Goal: Task Accomplishment & Management: Manage account settings

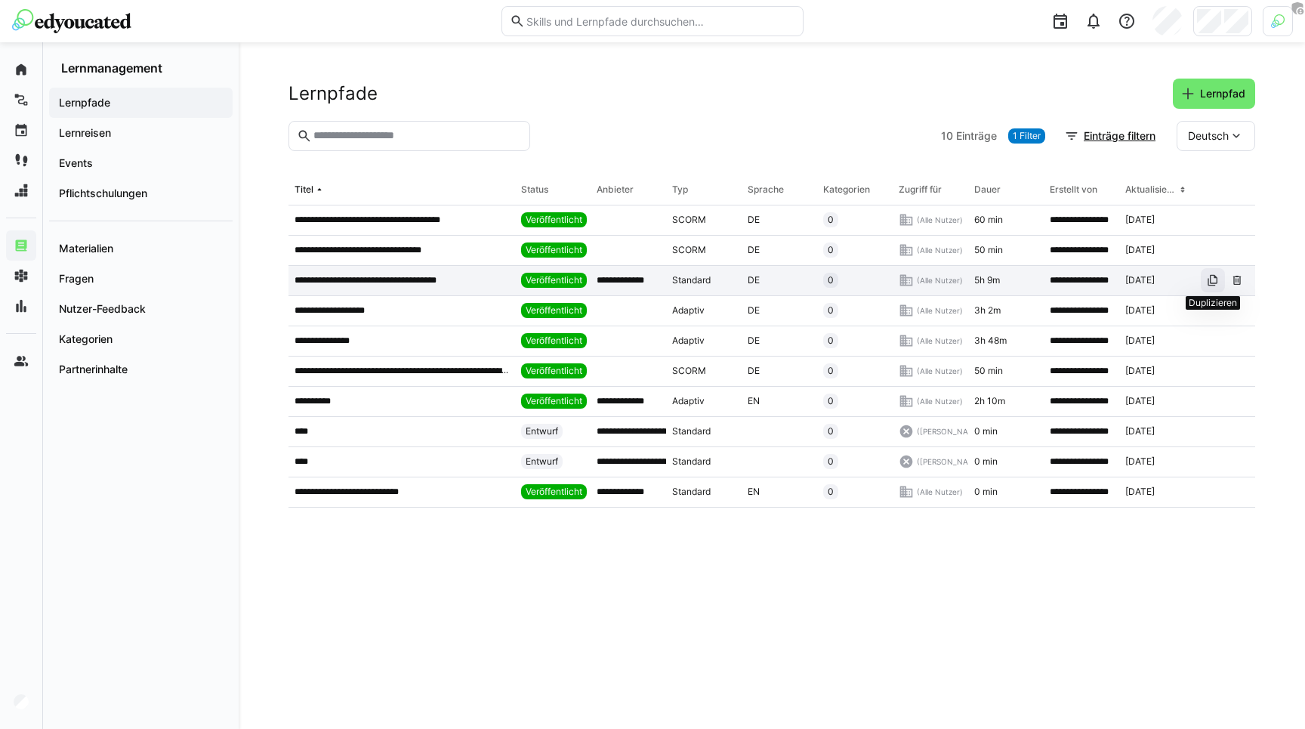
click at [1219, 280] on span at bounding box center [1213, 280] width 24 height 24
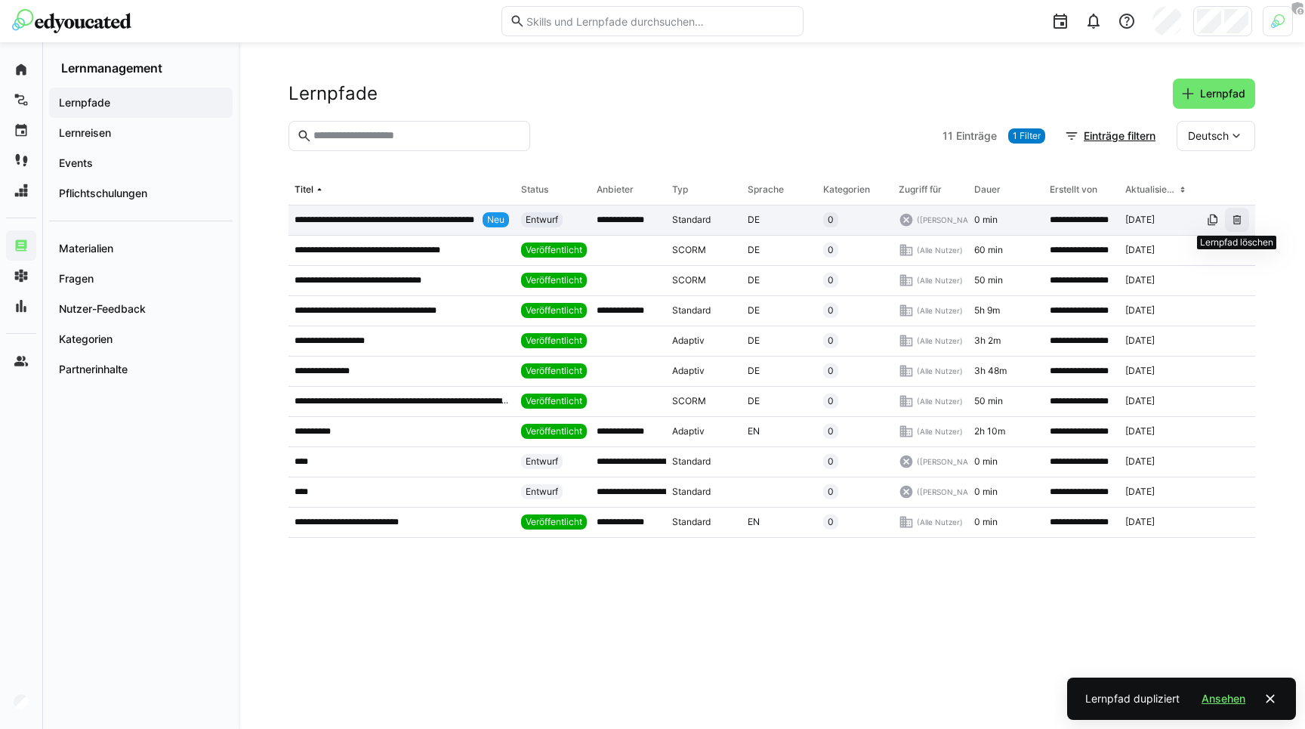
click at [1240, 217] on eds-icon at bounding box center [1237, 220] width 12 height 12
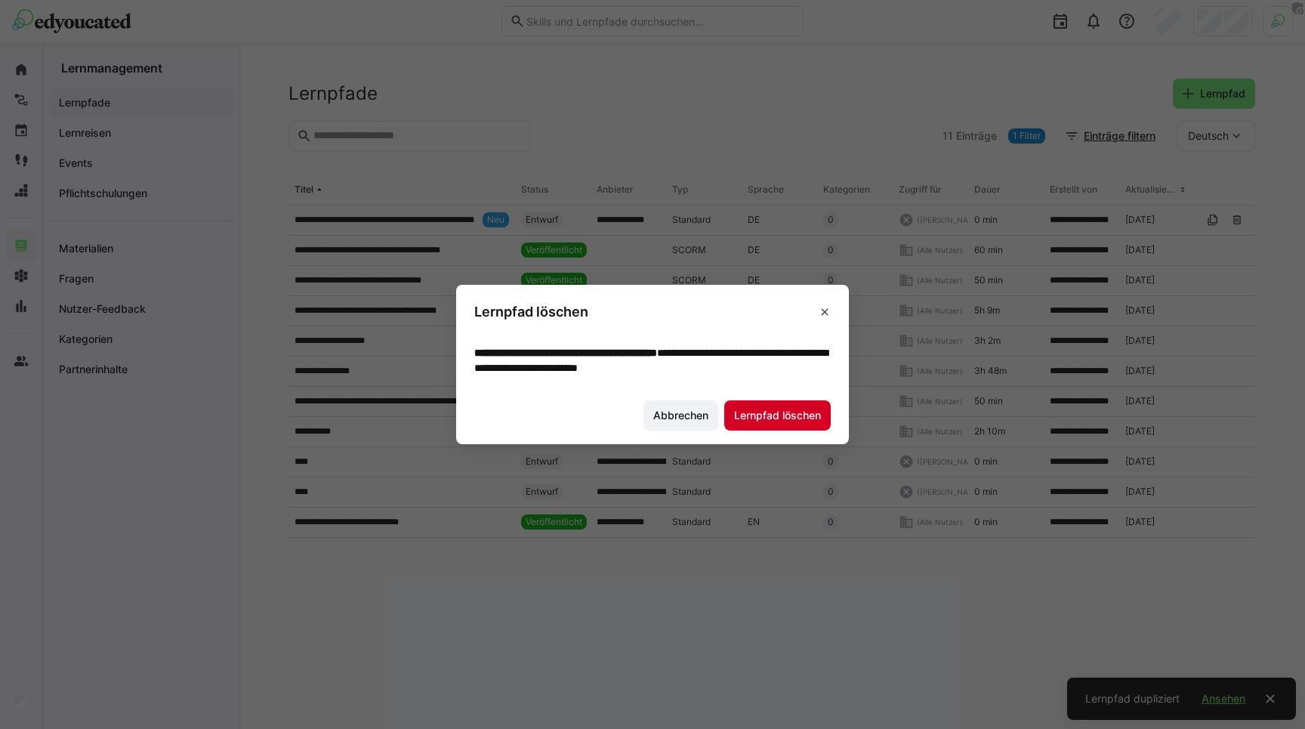
click at [792, 421] on span "Lernpfad löschen" at bounding box center [777, 415] width 91 height 15
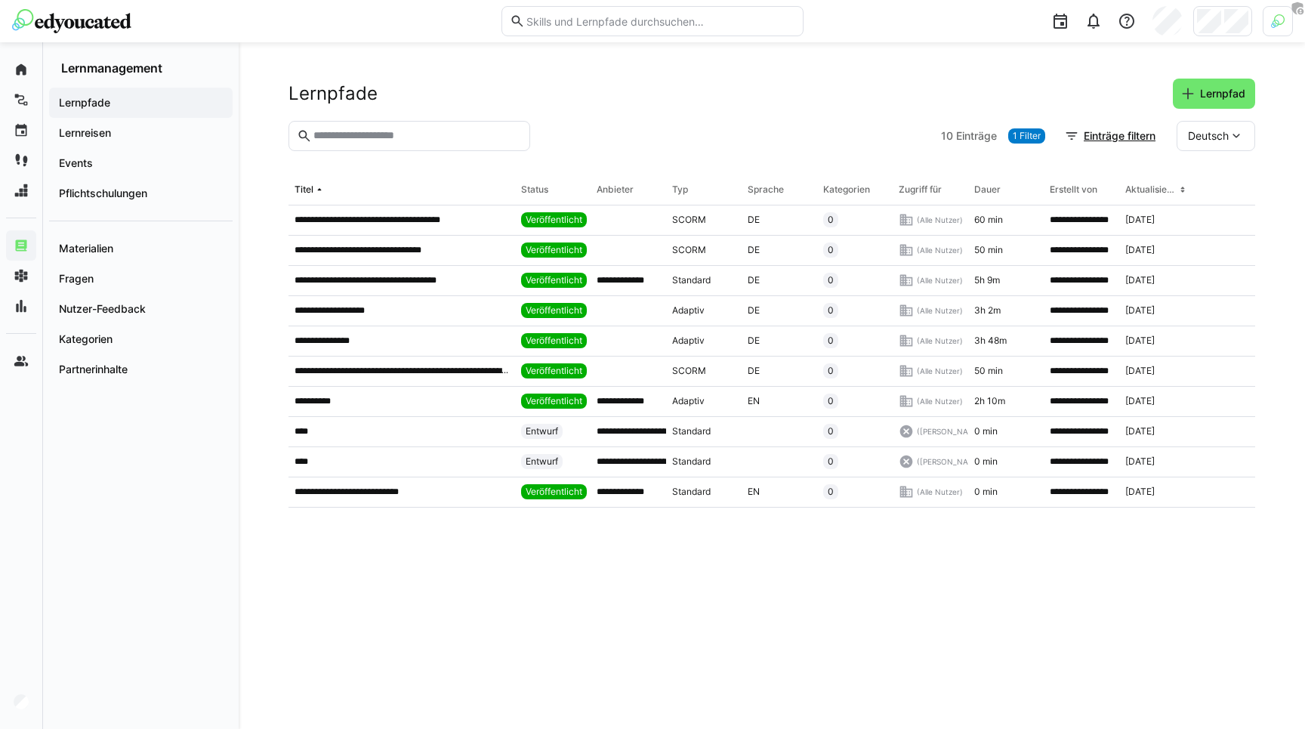
click at [1193, 8] on div at bounding box center [1222, 21] width 59 height 30
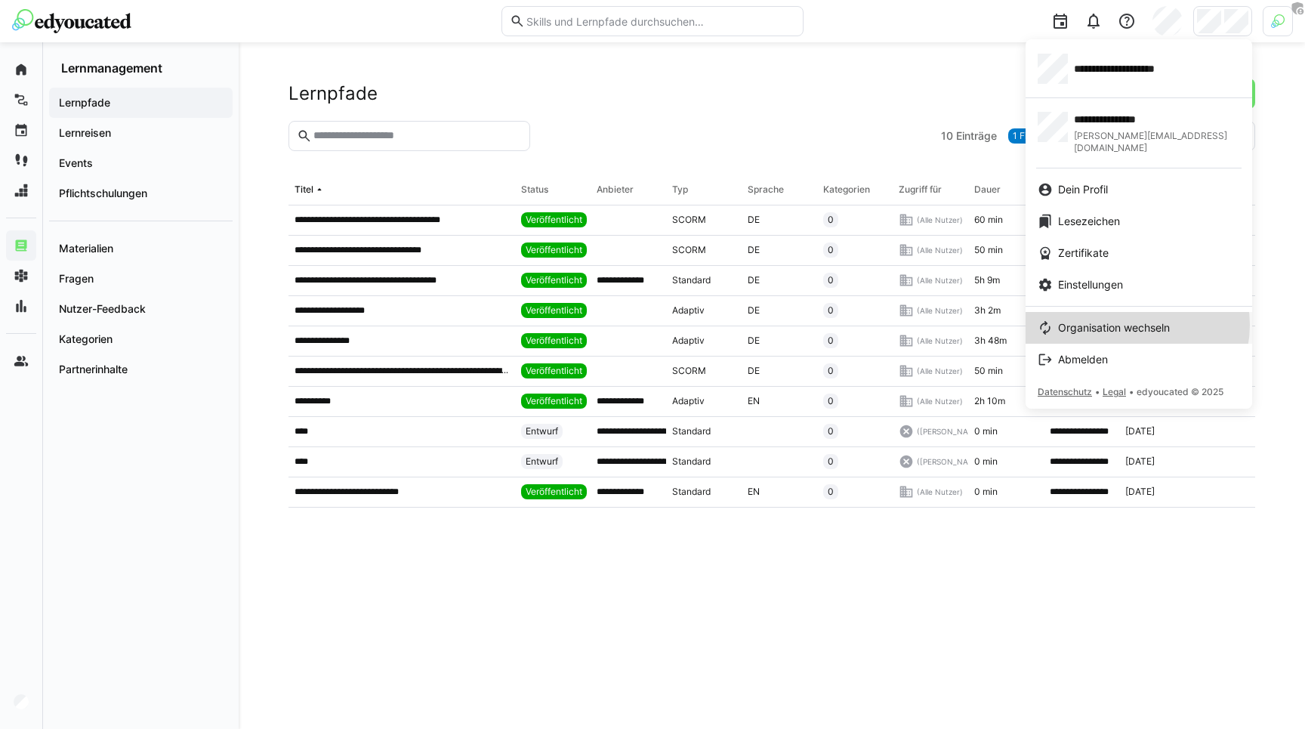
click at [1137, 320] on span "Organisation wechseln" at bounding box center [1114, 327] width 112 height 15
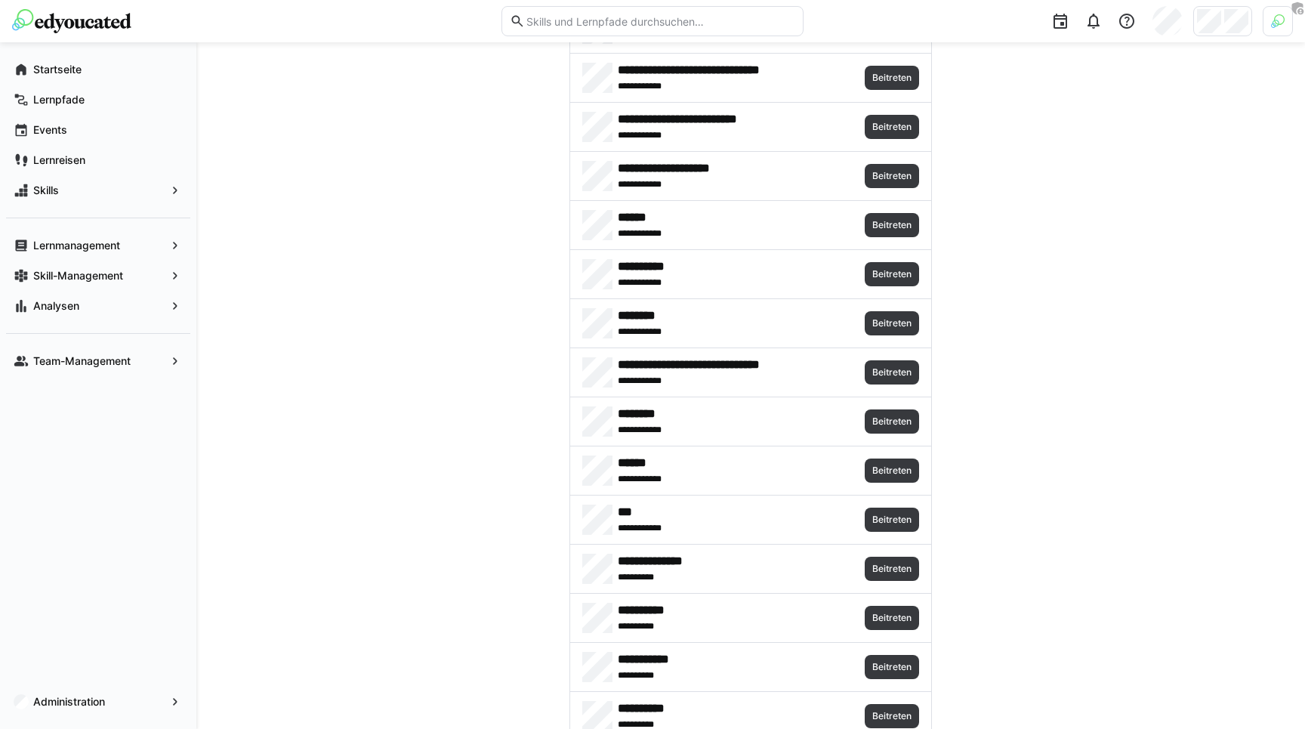
scroll to position [707, 0]
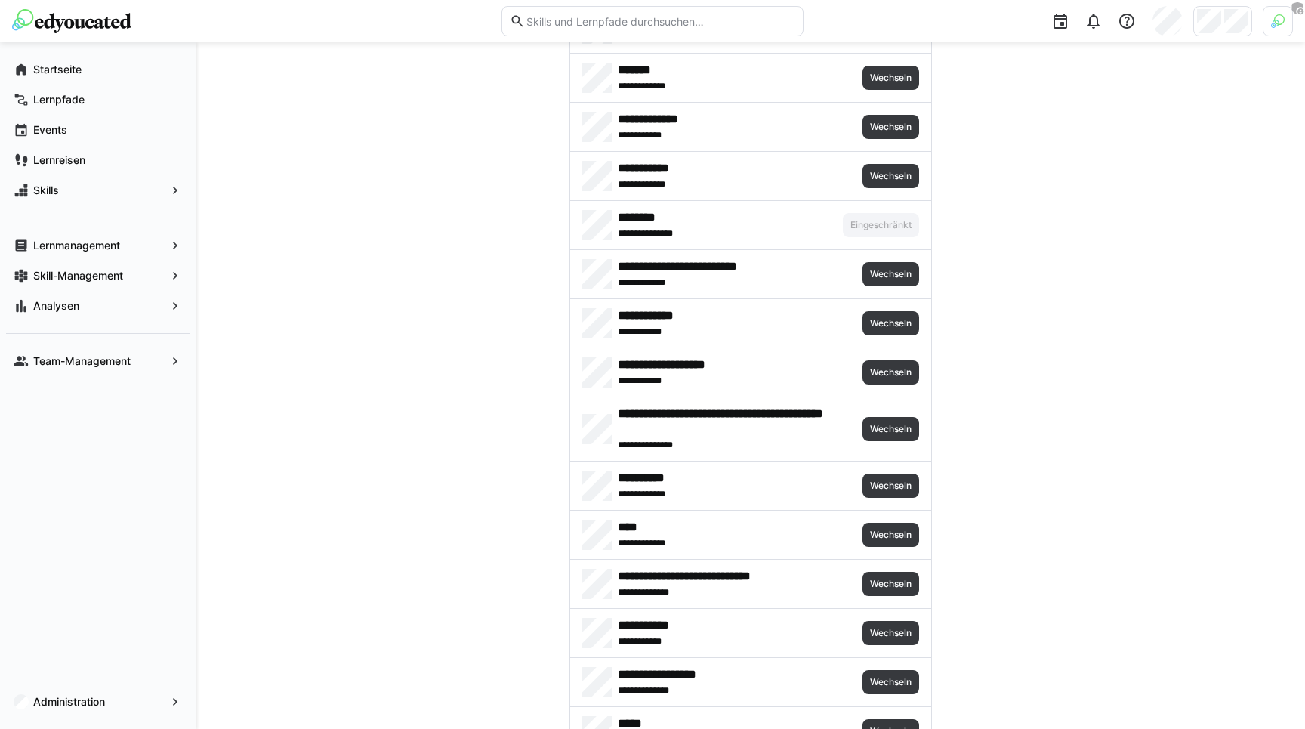
click at [1287, 20] on div at bounding box center [1278, 21] width 30 height 30
click at [1107, 180] on span "Aktivieren" at bounding box center [1111, 177] width 47 height 12
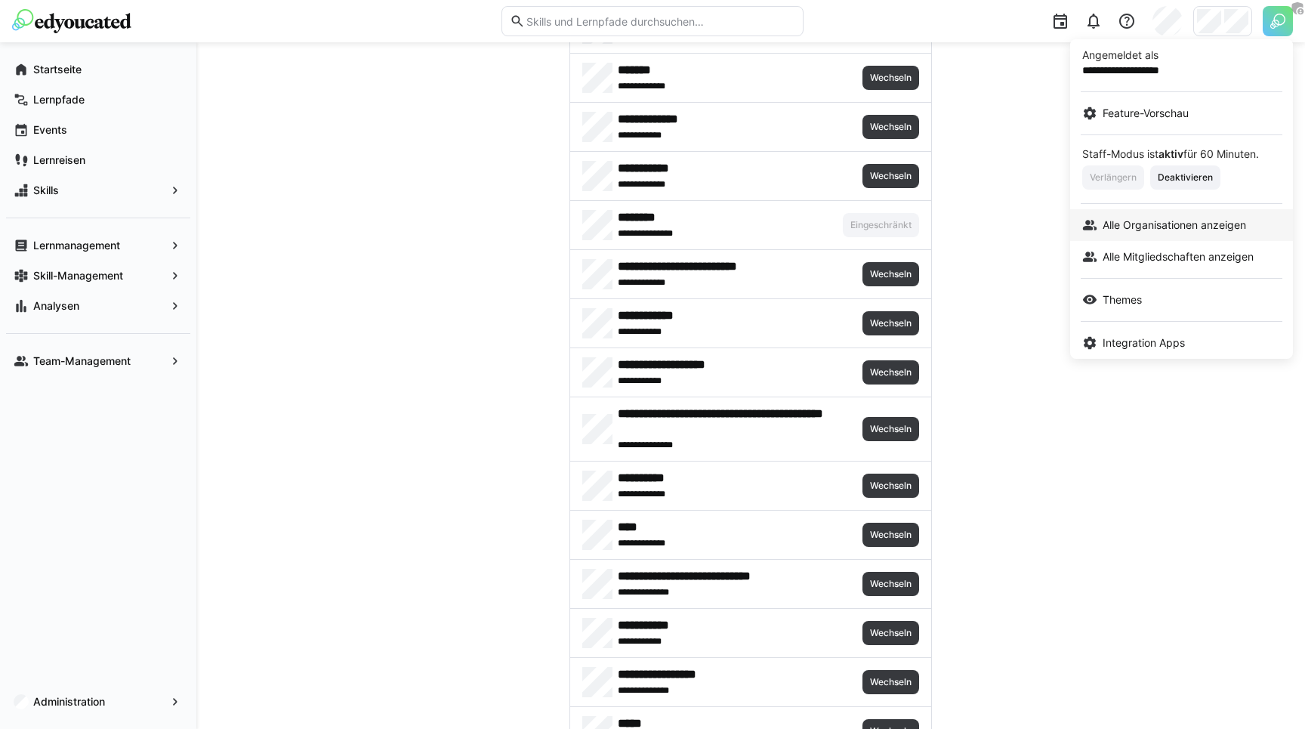
click at [1130, 239] on link "Alle Organisationen anzeigen" at bounding box center [1181, 225] width 223 height 32
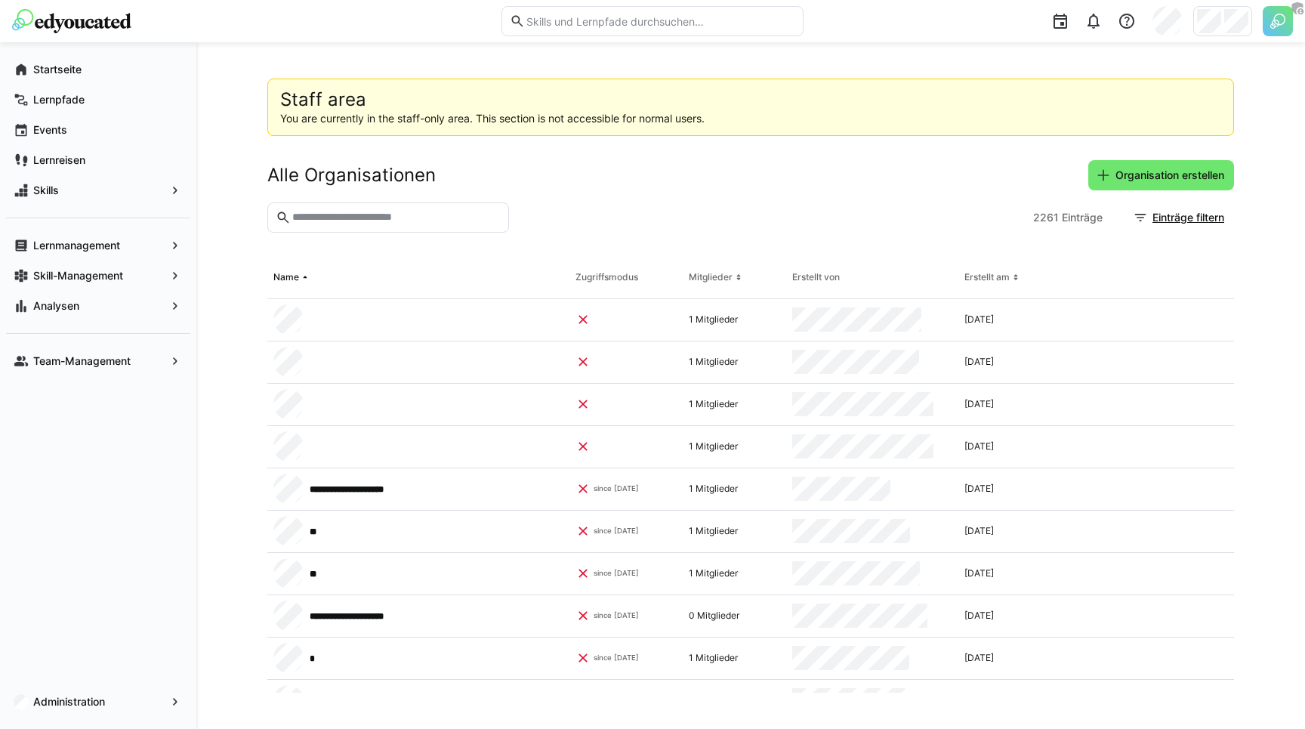
click at [353, 232] on eds-input at bounding box center [388, 217] width 242 height 30
type input "**********"
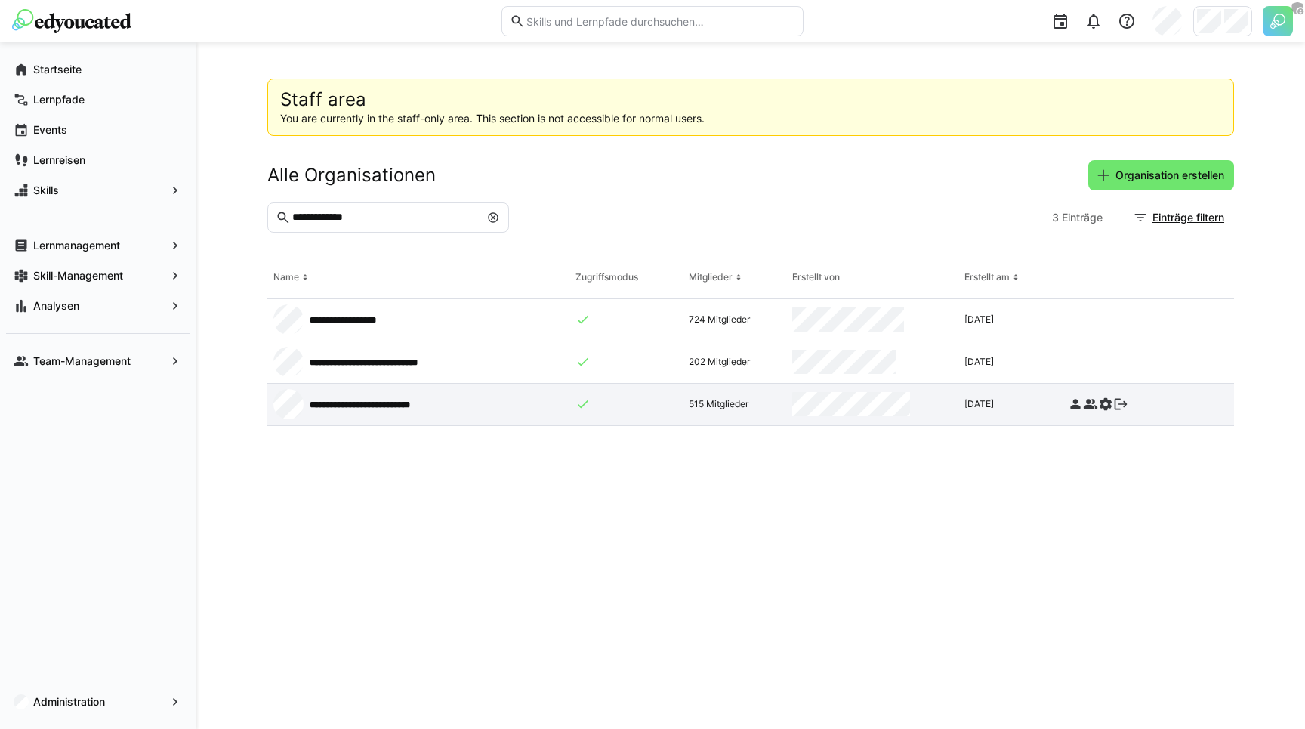
click at [1104, 402] on eds-icon at bounding box center [1105, 404] width 15 height 15
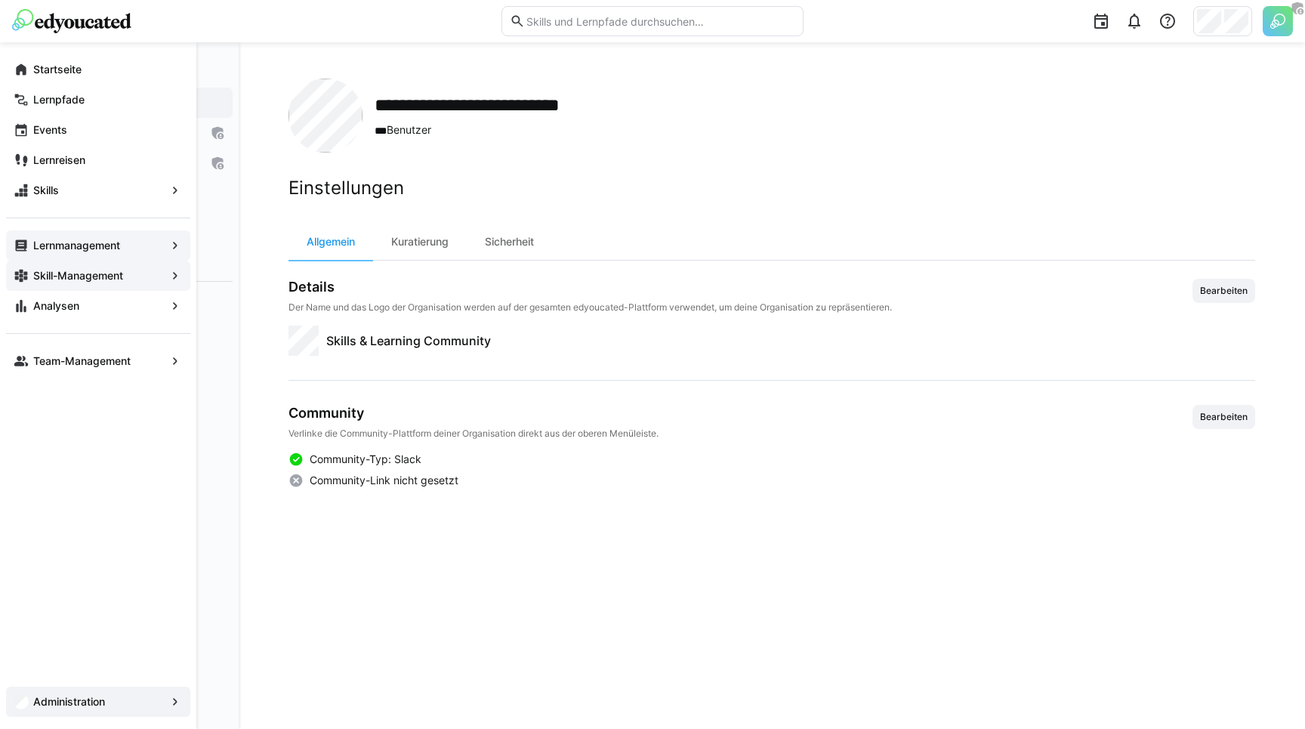
click at [0, 0] on app-navigation-label "Lernmanagement" at bounding box center [0, 0] width 0 height 0
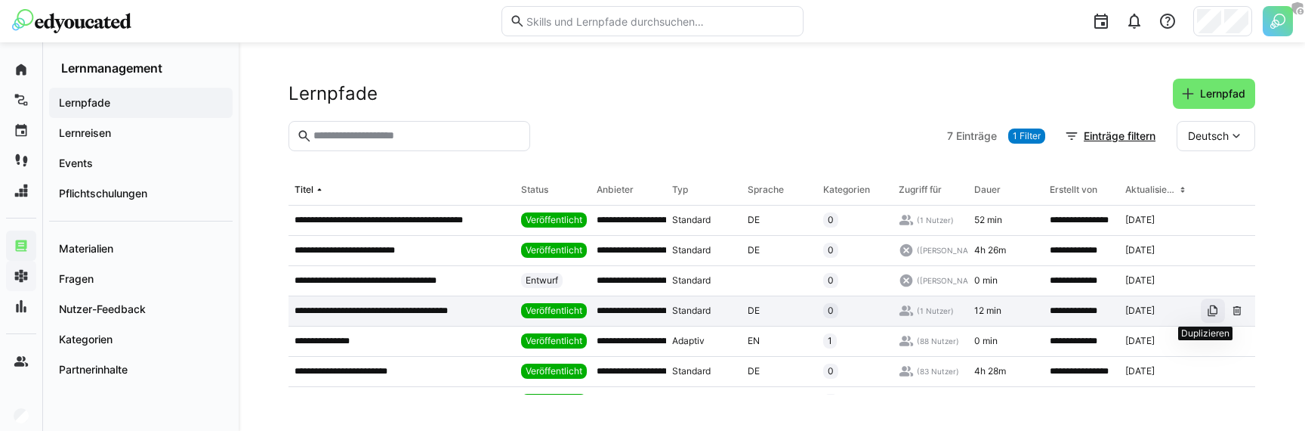
click at [1207, 312] on eds-icon at bounding box center [1213, 310] width 12 height 12
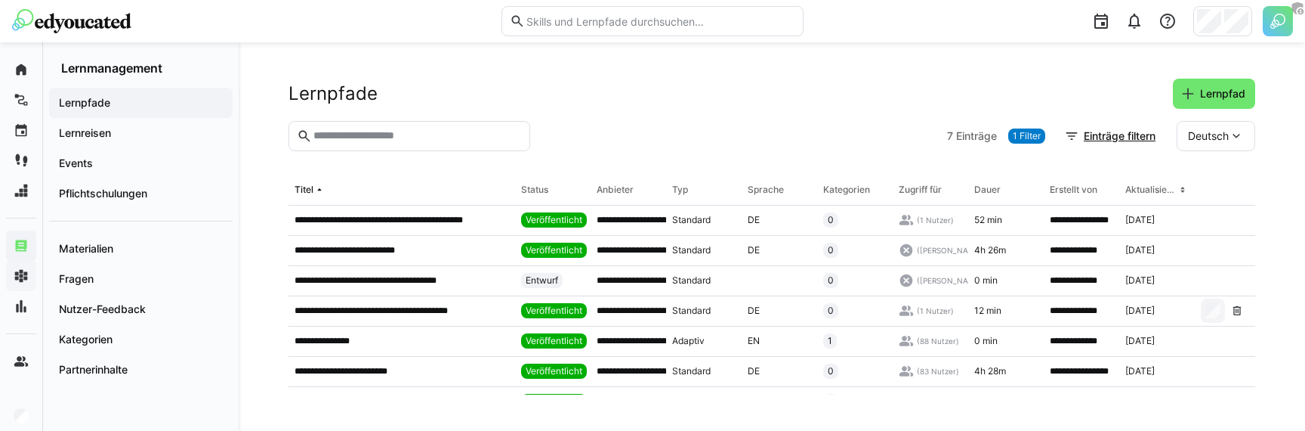
scroll to position [12, 0]
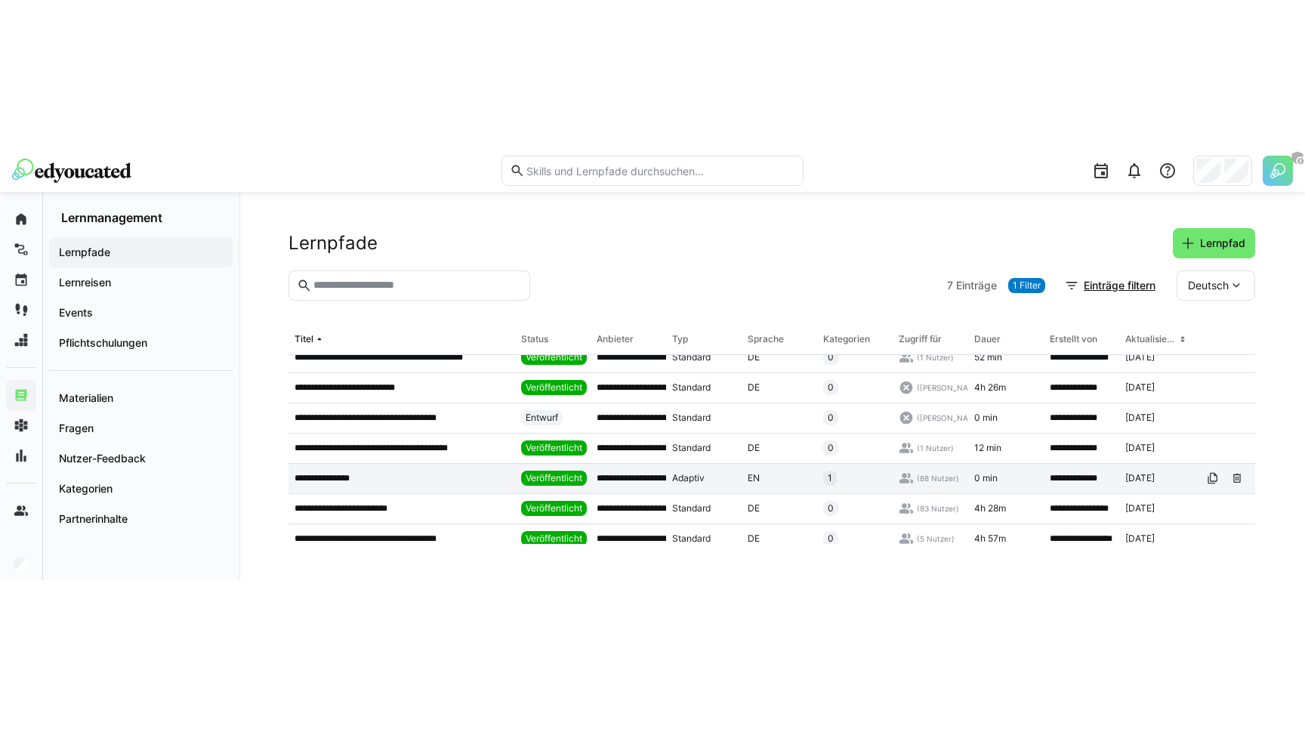
scroll to position [20, 0]
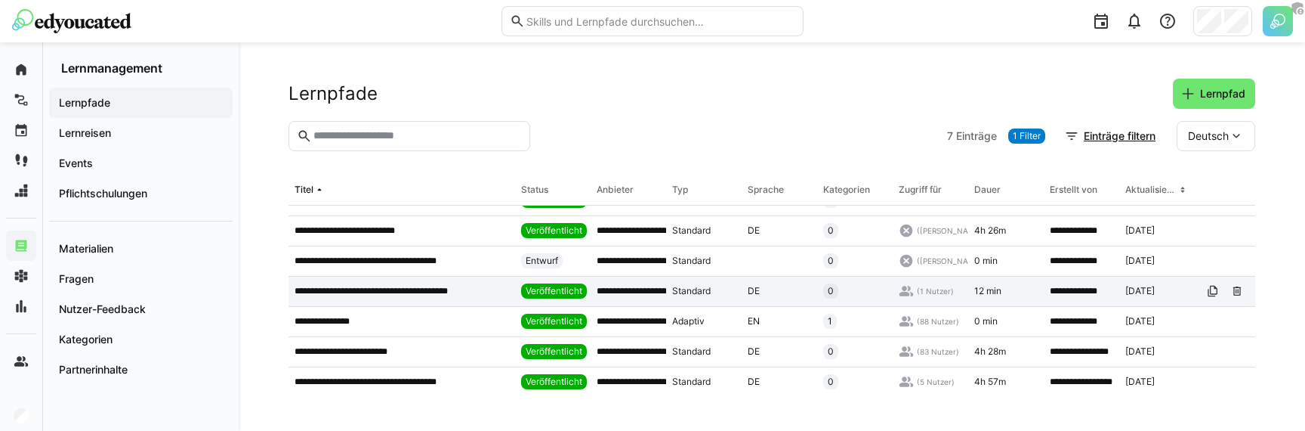
click at [381, 292] on p "**********" at bounding box center [384, 291] width 179 height 12
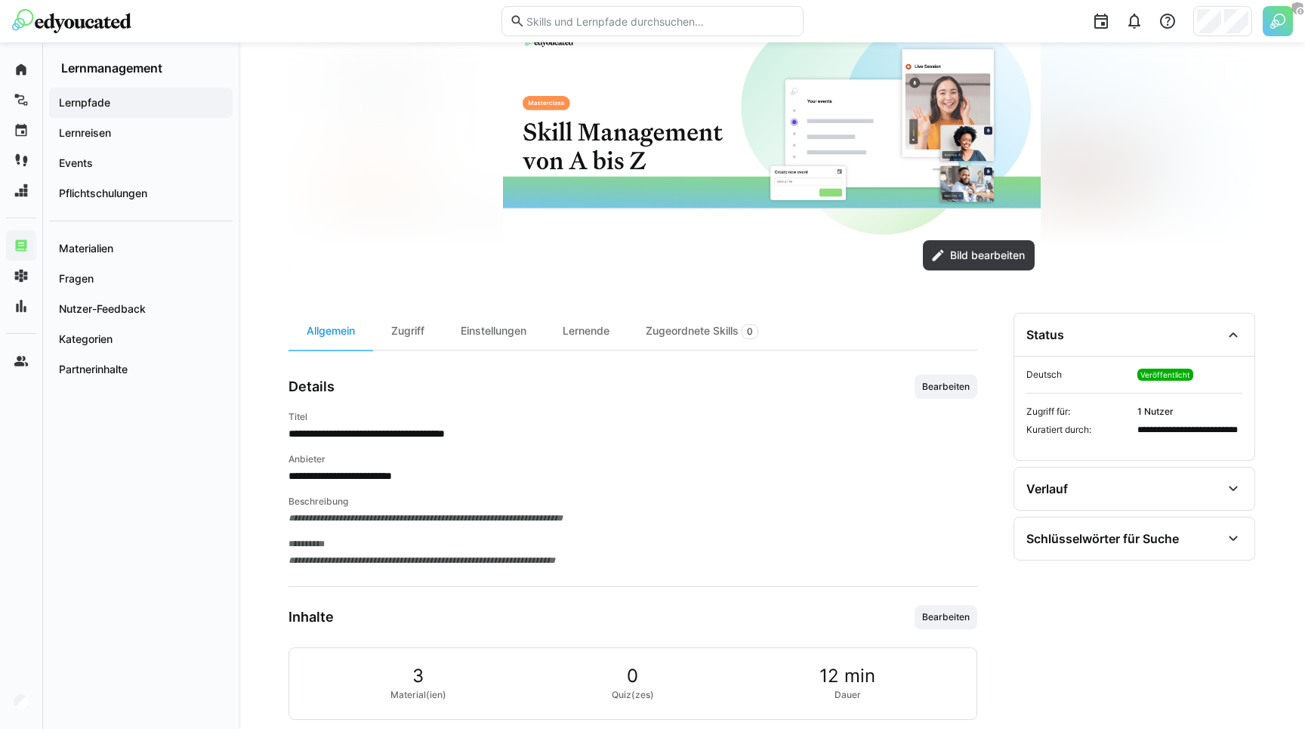
scroll to position [338, 0]
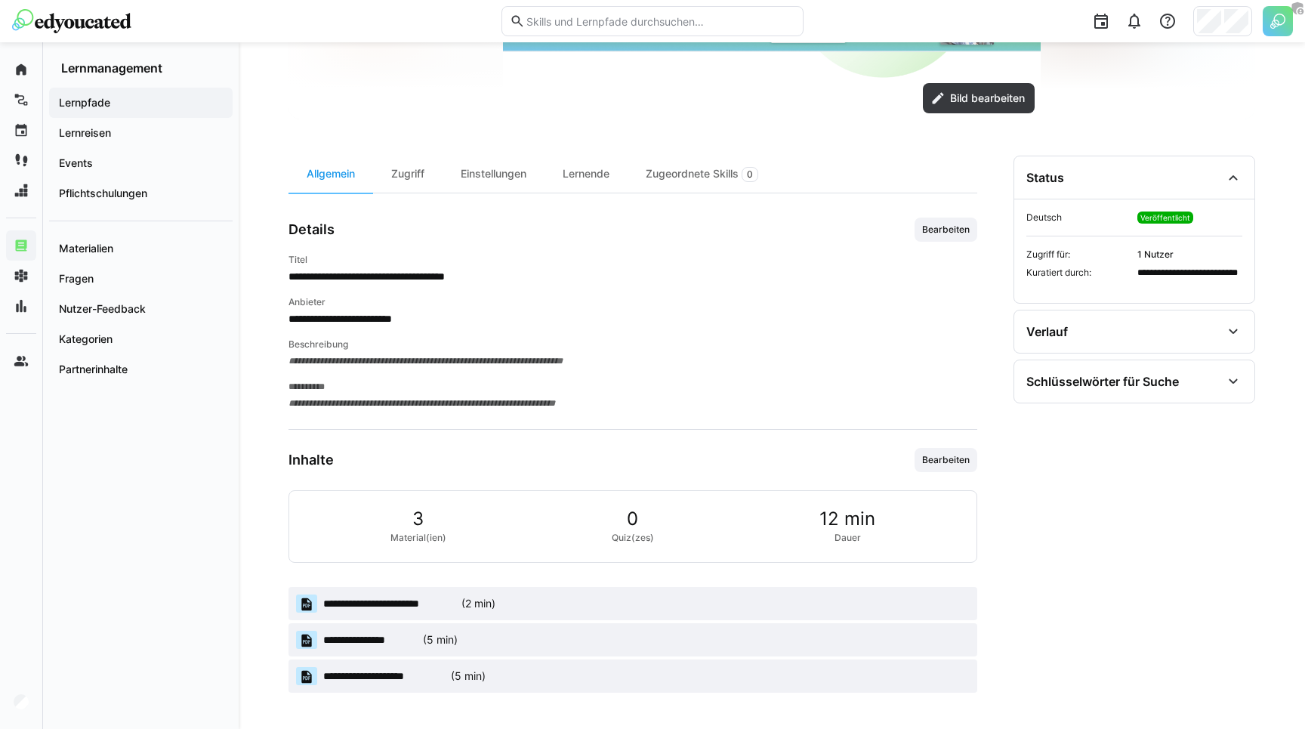
click at [484, 430] on div "Inhalte Bearbeiten" at bounding box center [633, 460] width 689 height 24
click at [407, 176] on div "Zugriff" at bounding box center [407, 174] width 69 height 37
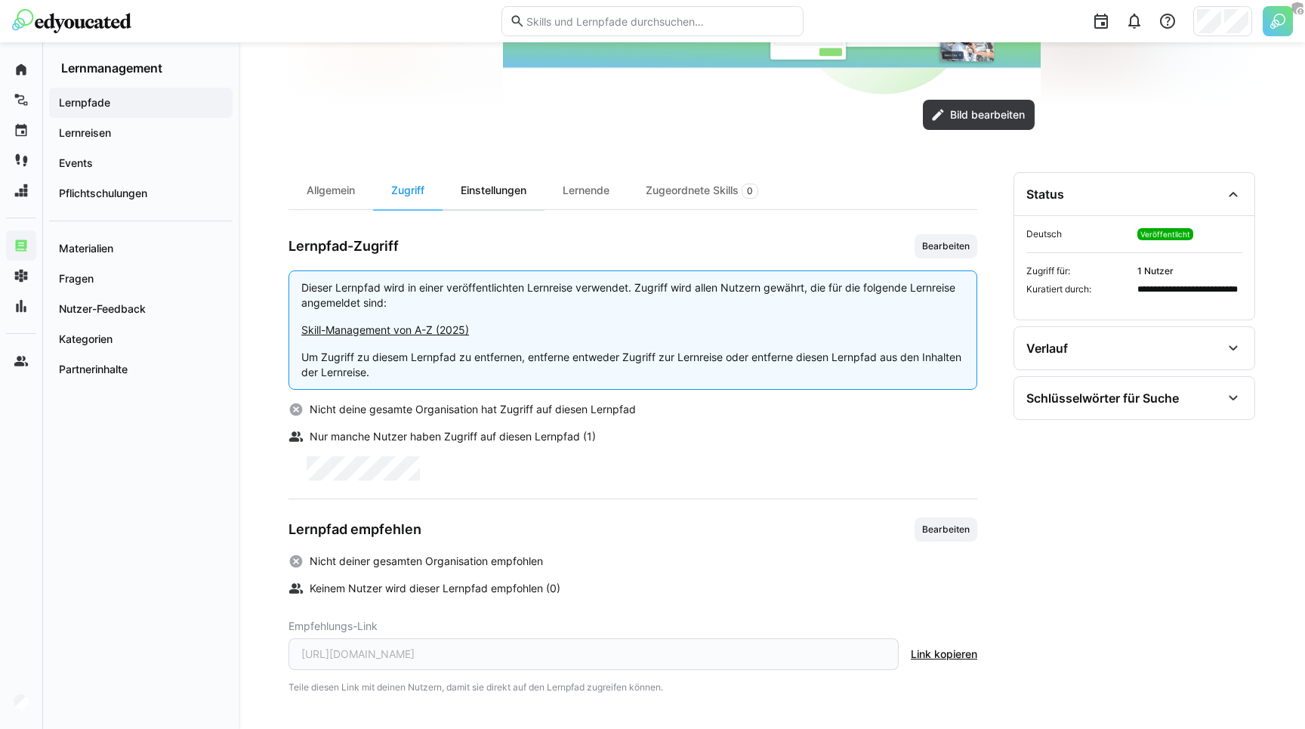
click at [495, 187] on div "Einstellungen" at bounding box center [494, 190] width 102 height 37
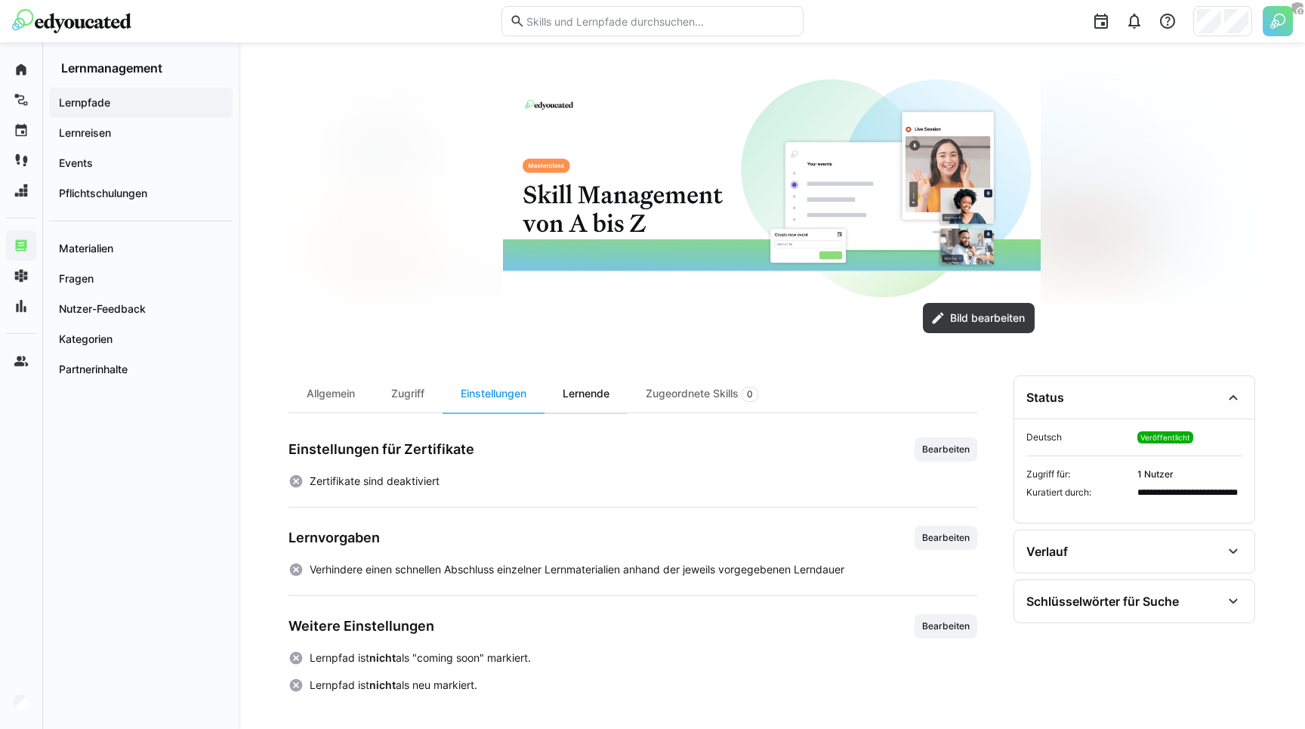
click at [575, 383] on div "Lernende" at bounding box center [586, 393] width 83 height 37
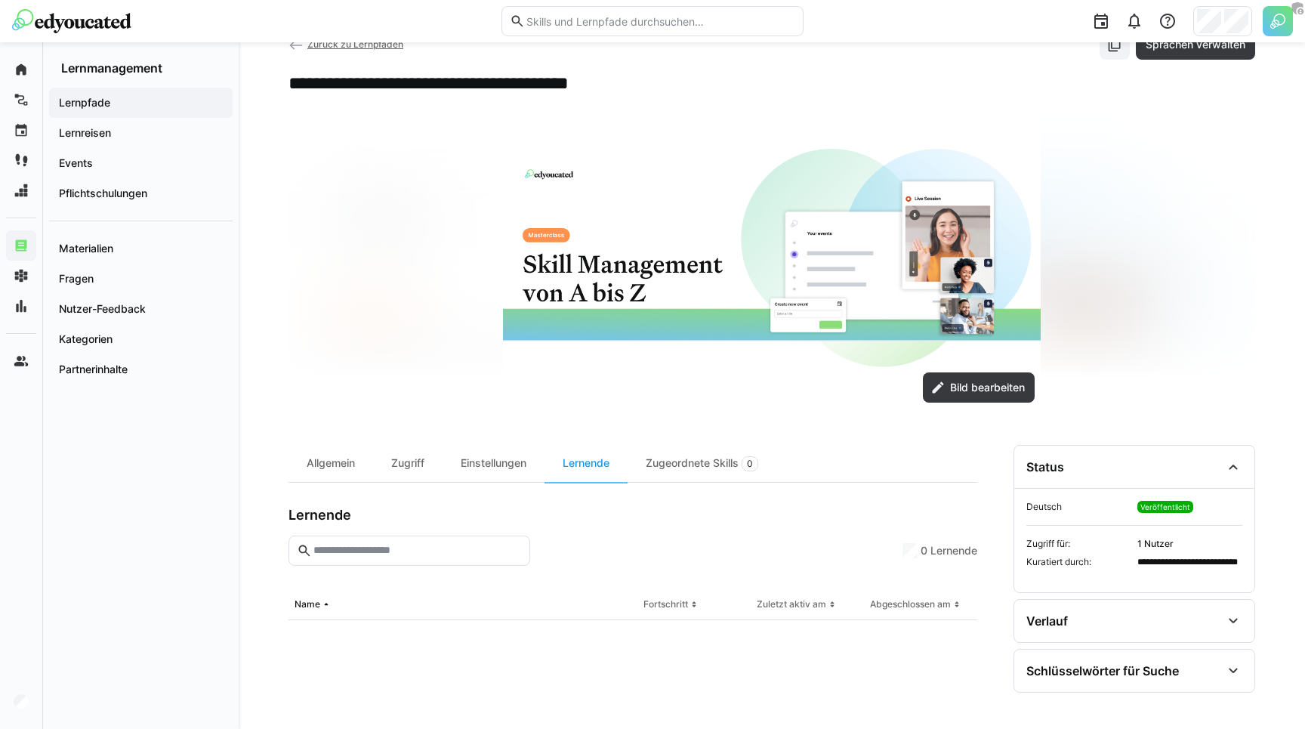
scroll to position [338, 0]
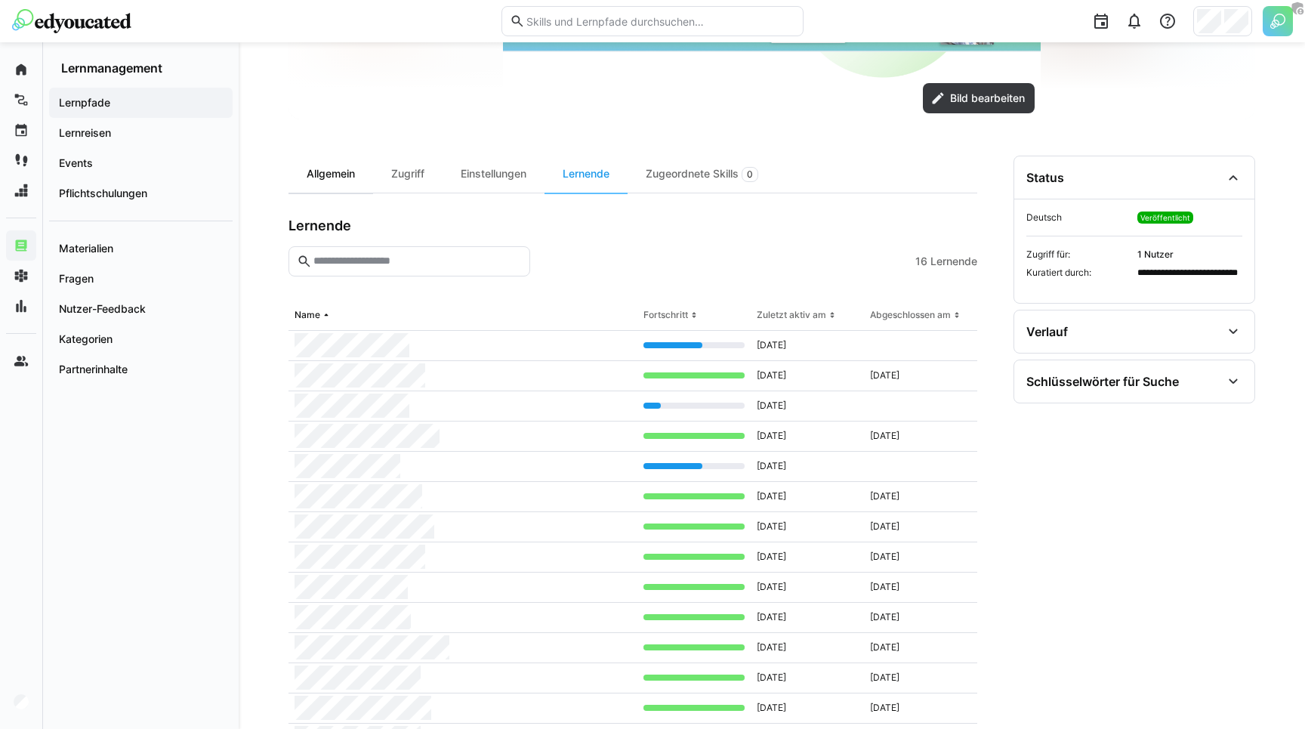
click at [320, 174] on div "Allgemein" at bounding box center [331, 174] width 85 height 37
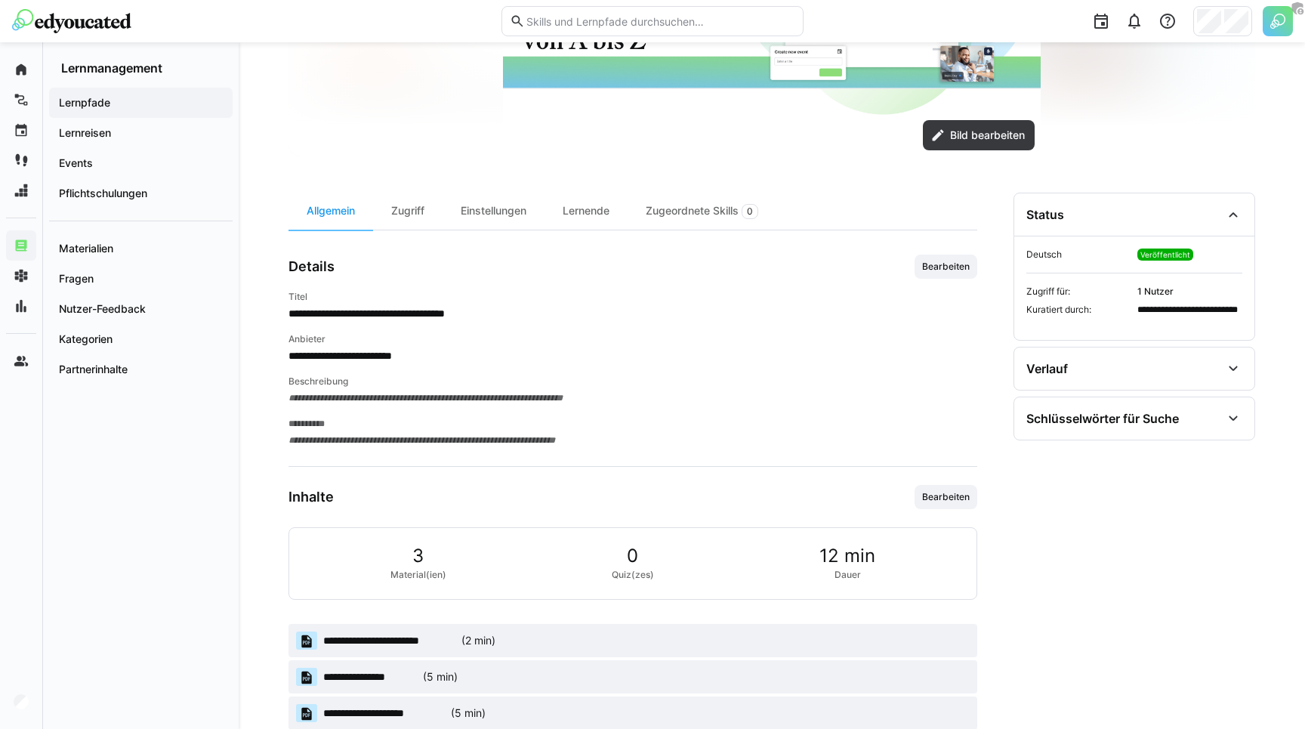
scroll to position [295, 0]
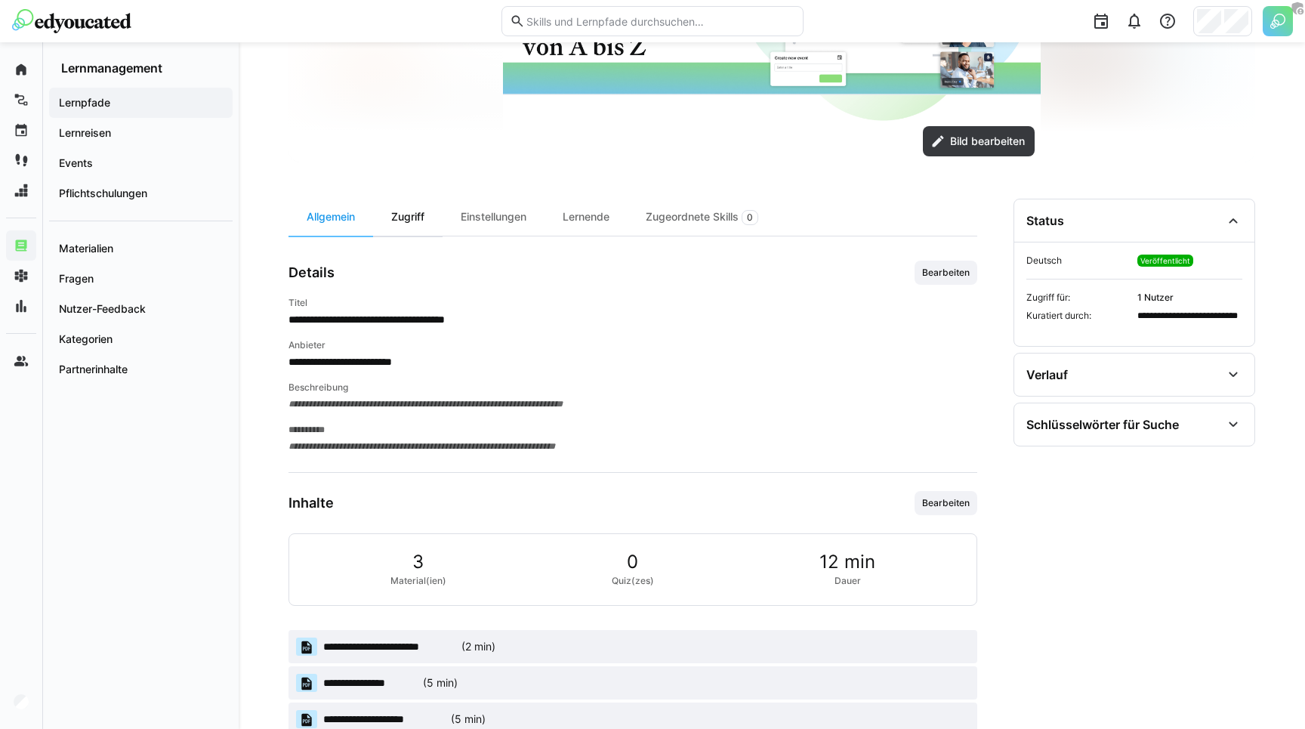
click at [420, 228] on div "Zugriff" at bounding box center [407, 217] width 69 height 37
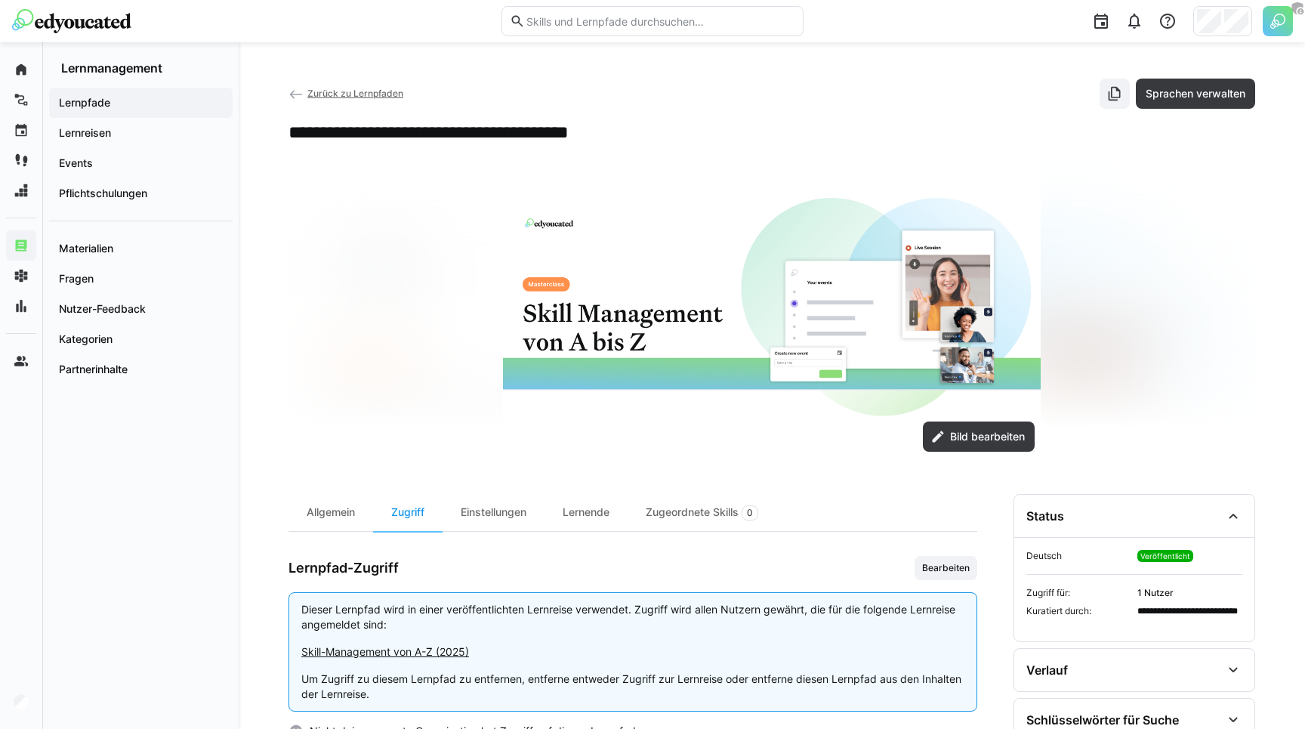
click at [118, 110] on span "Lernpfade" at bounding box center [141, 102] width 168 height 15
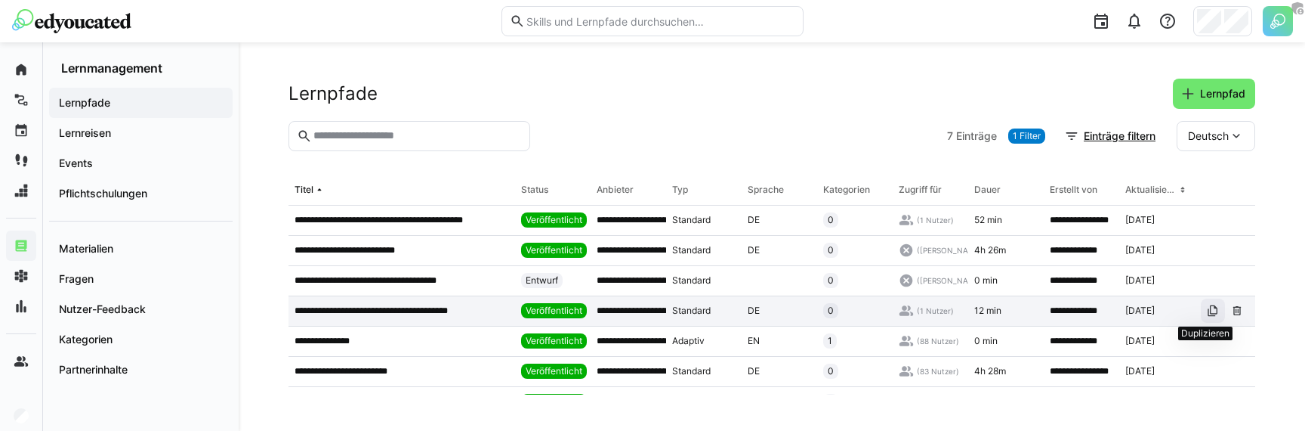
click at [1207, 313] on eds-icon at bounding box center [1213, 310] width 12 height 12
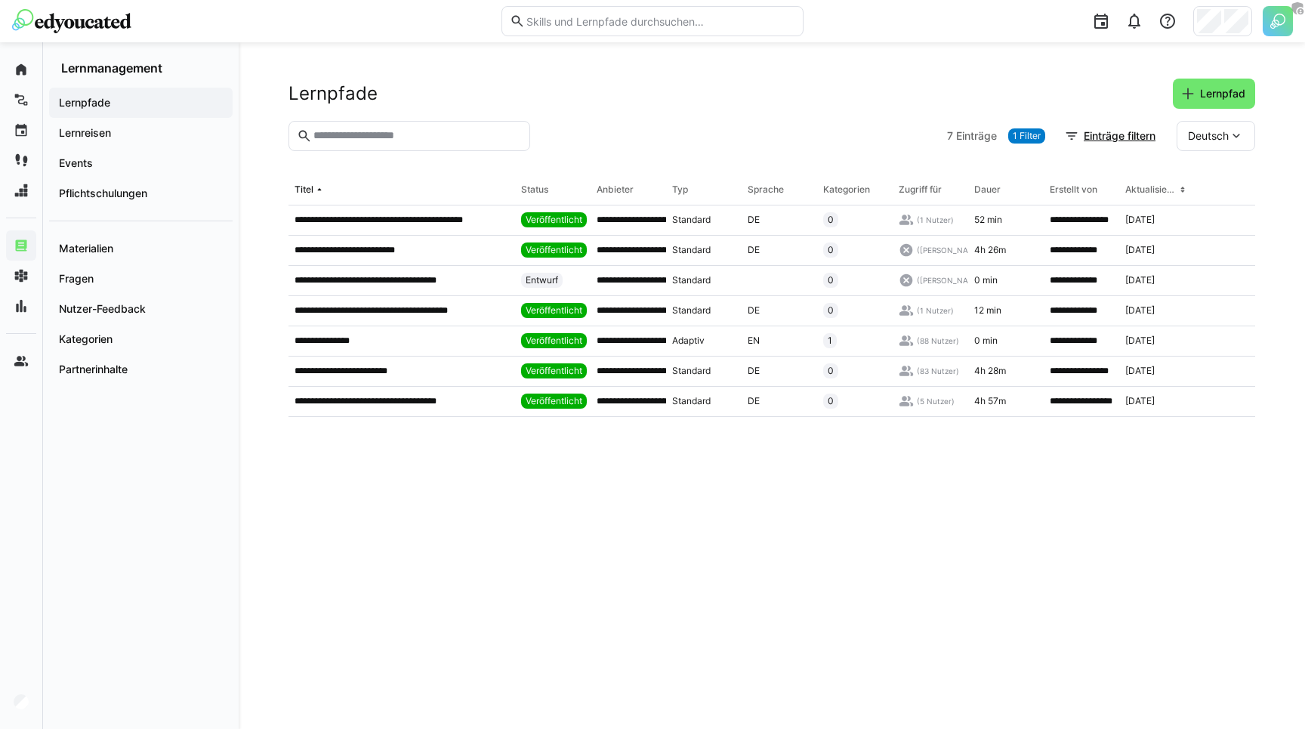
click at [549, 119] on header "Lernpfade Lernpfad" at bounding box center [772, 100] width 967 height 42
